Goal: Navigation & Orientation: Find specific page/section

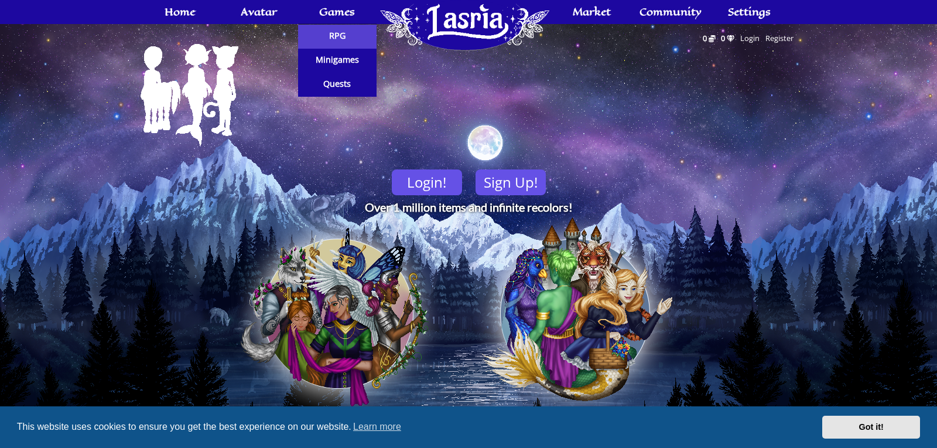
click at [338, 42] on link "RPG" at bounding box center [337, 37] width 79 height 24
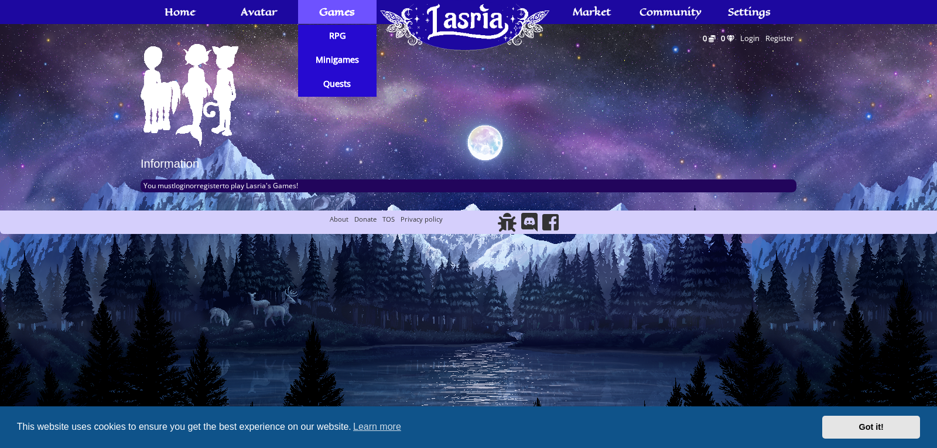
click at [340, 13] on span "Games" at bounding box center [337, 11] width 36 height 9
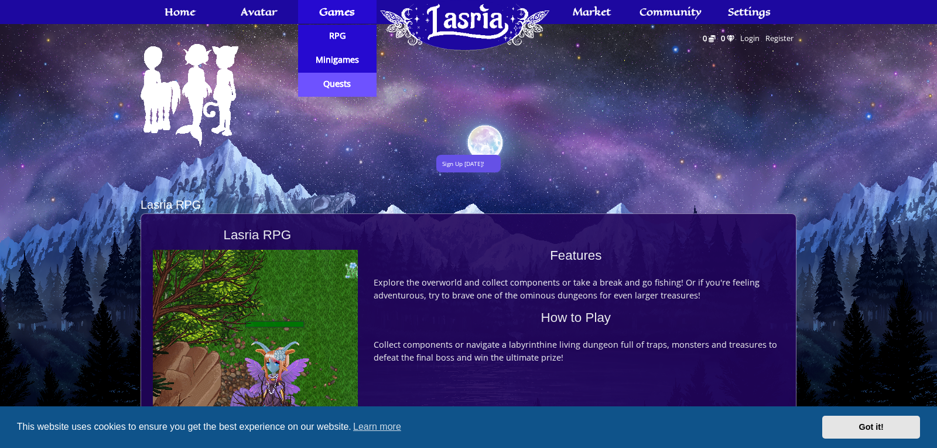
click at [351, 88] on span "Quests" at bounding box center [337, 84] width 28 height 8
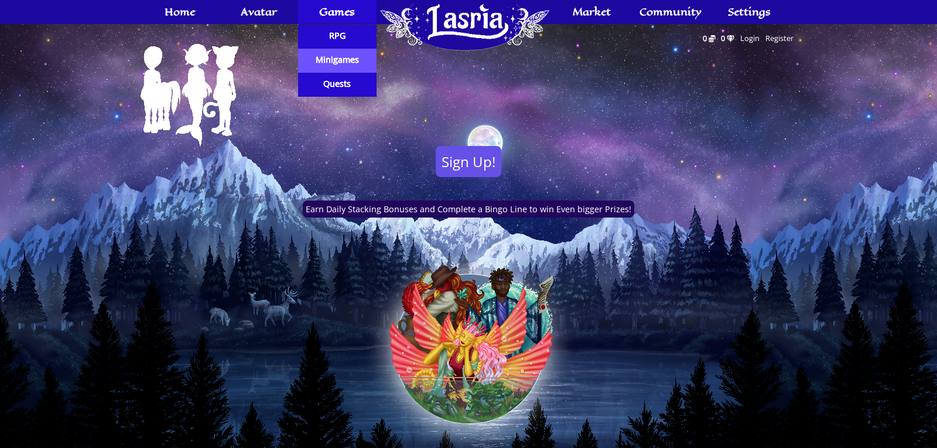
click at [338, 62] on span "Minigames" at bounding box center [337, 60] width 43 height 8
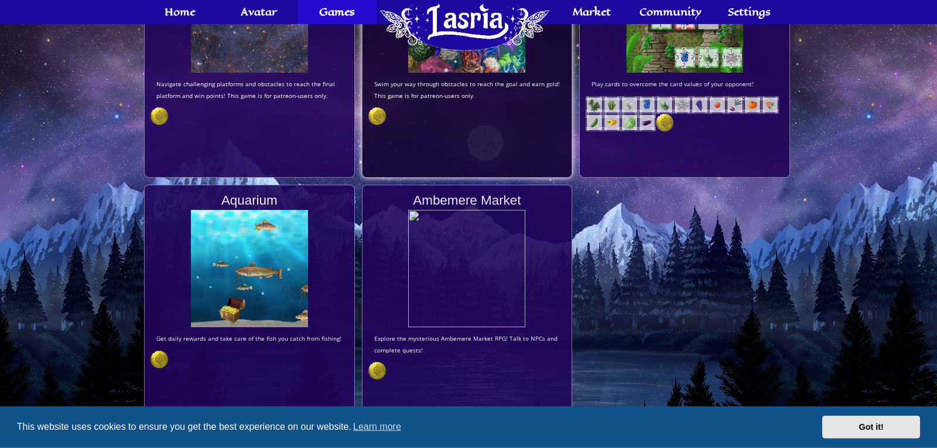
scroll to position [1336, 0]
